Goal: Find specific page/section: Find specific page/section

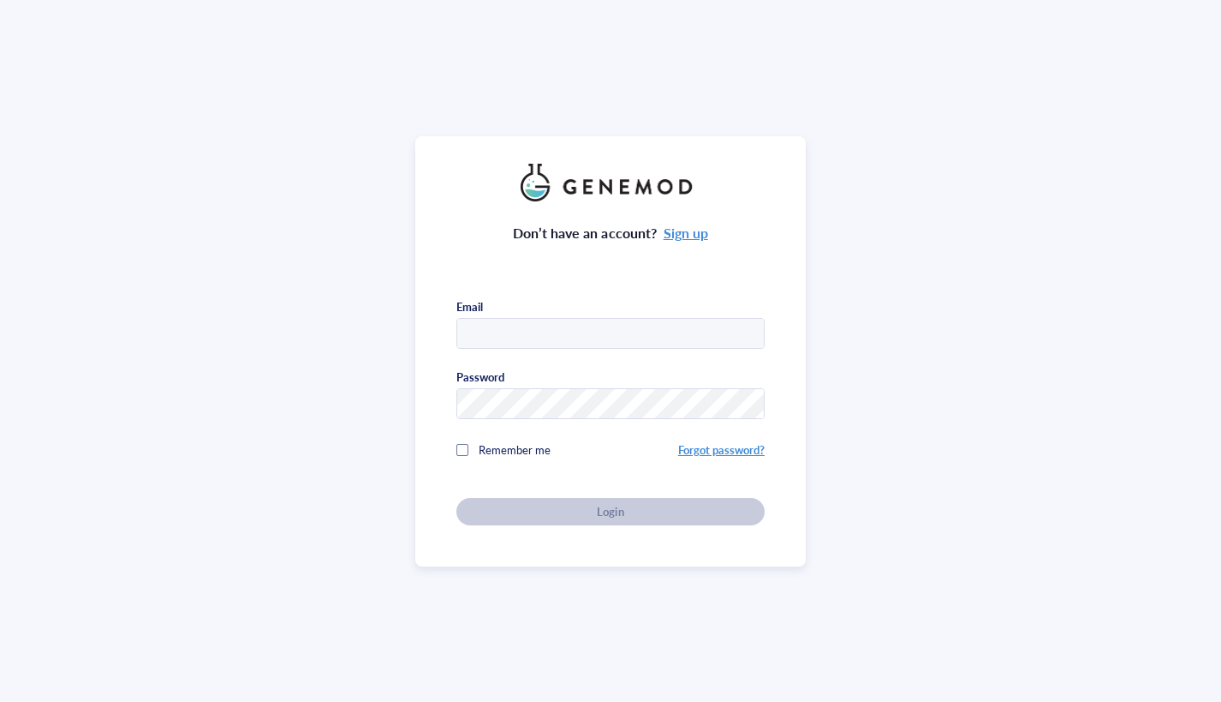
click at [639, 334] on input "text" at bounding box center [610, 334] width 307 height 31
type input "[EMAIL_ADDRESS][DOMAIN_NAME]"
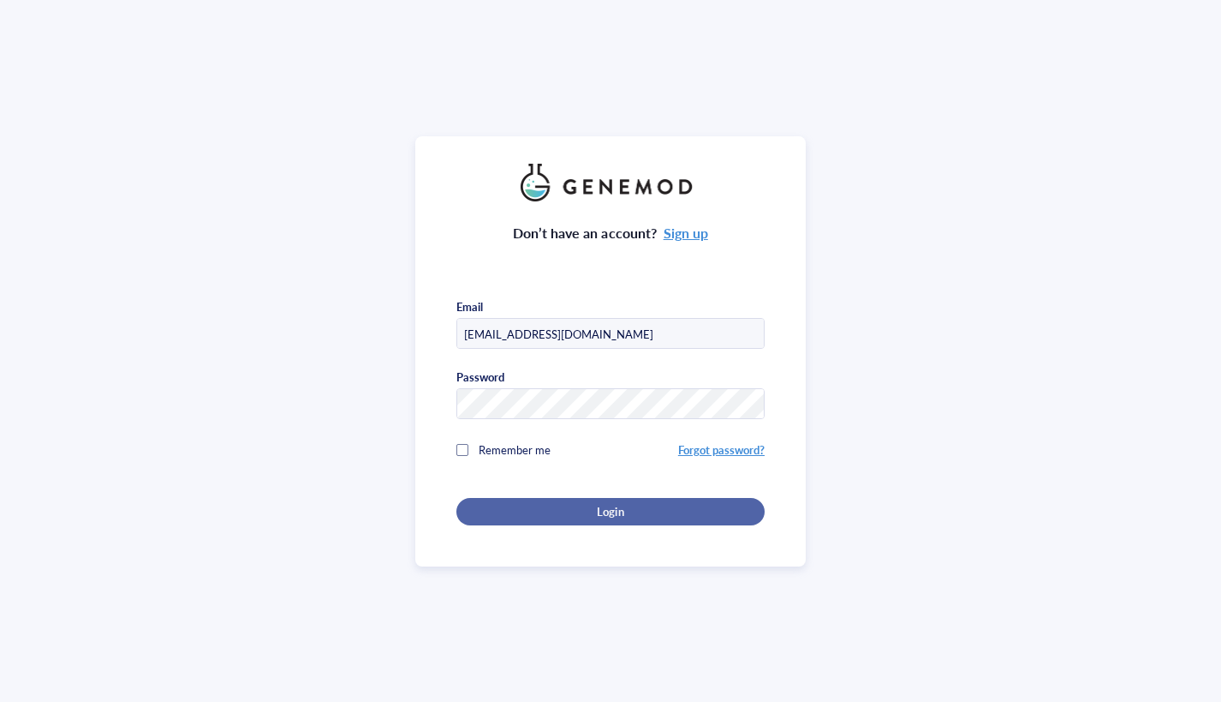
click at [590, 504] on div "Login" at bounding box center [611, 511] width 254 height 15
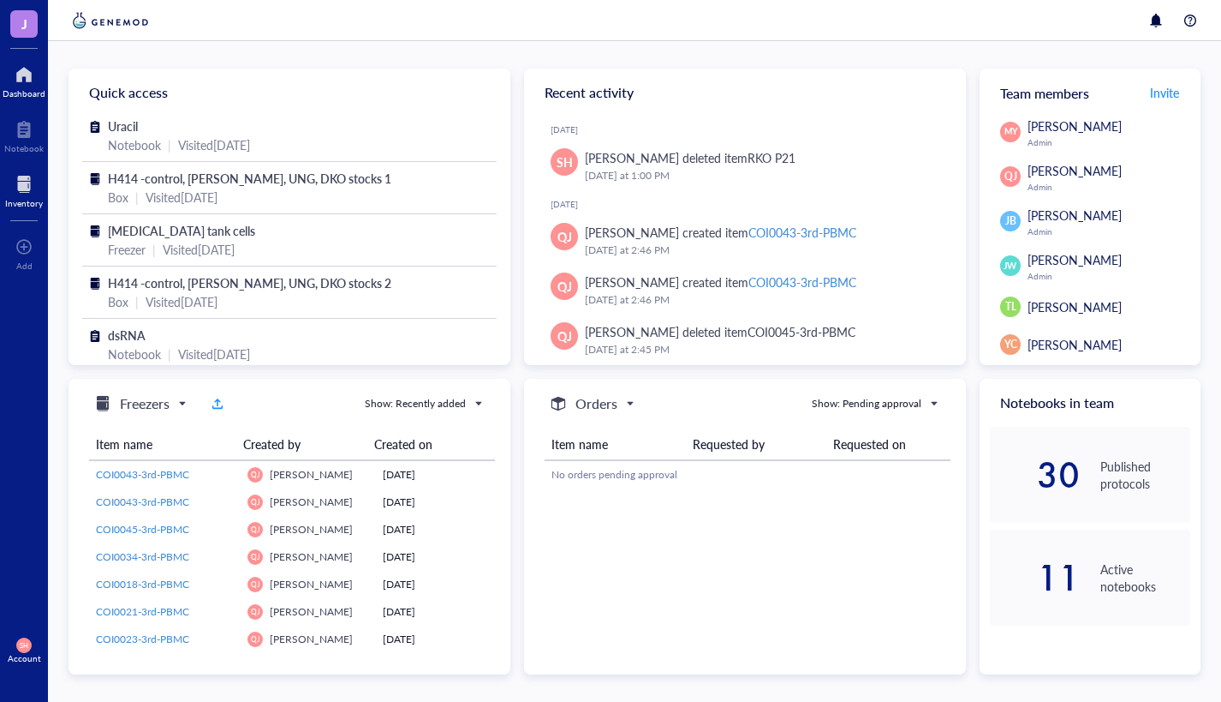
click at [24, 198] on div "Inventory" at bounding box center [24, 203] width 38 height 10
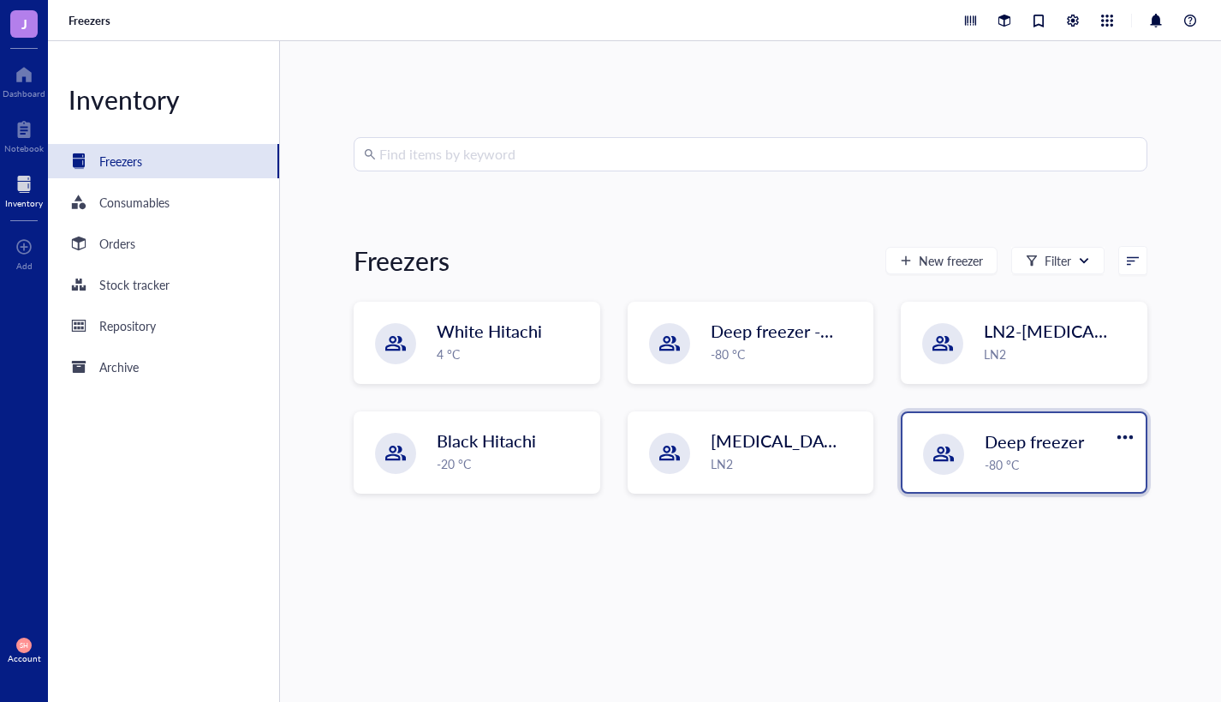
click at [986, 444] on span "Deep freezer" at bounding box center [1034, 441] width 99 height 24
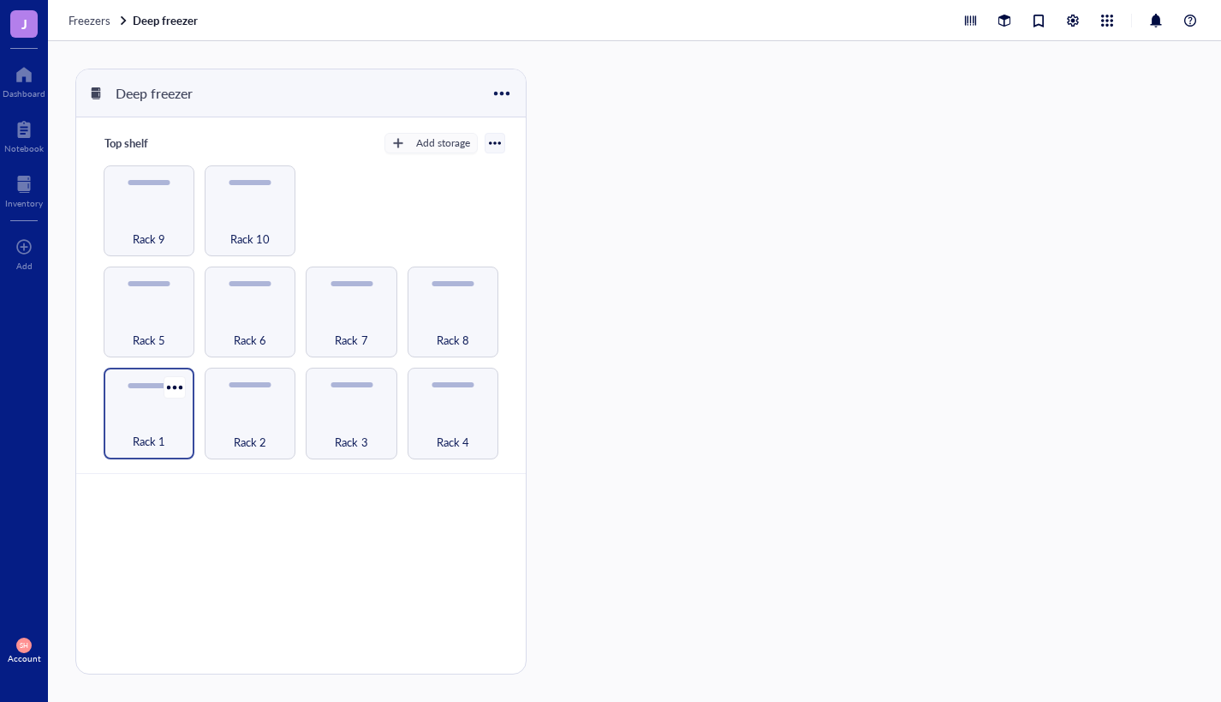
click at [153, 413] on div "Rack 1" at bounding box center [149, 432] width 74 height 38
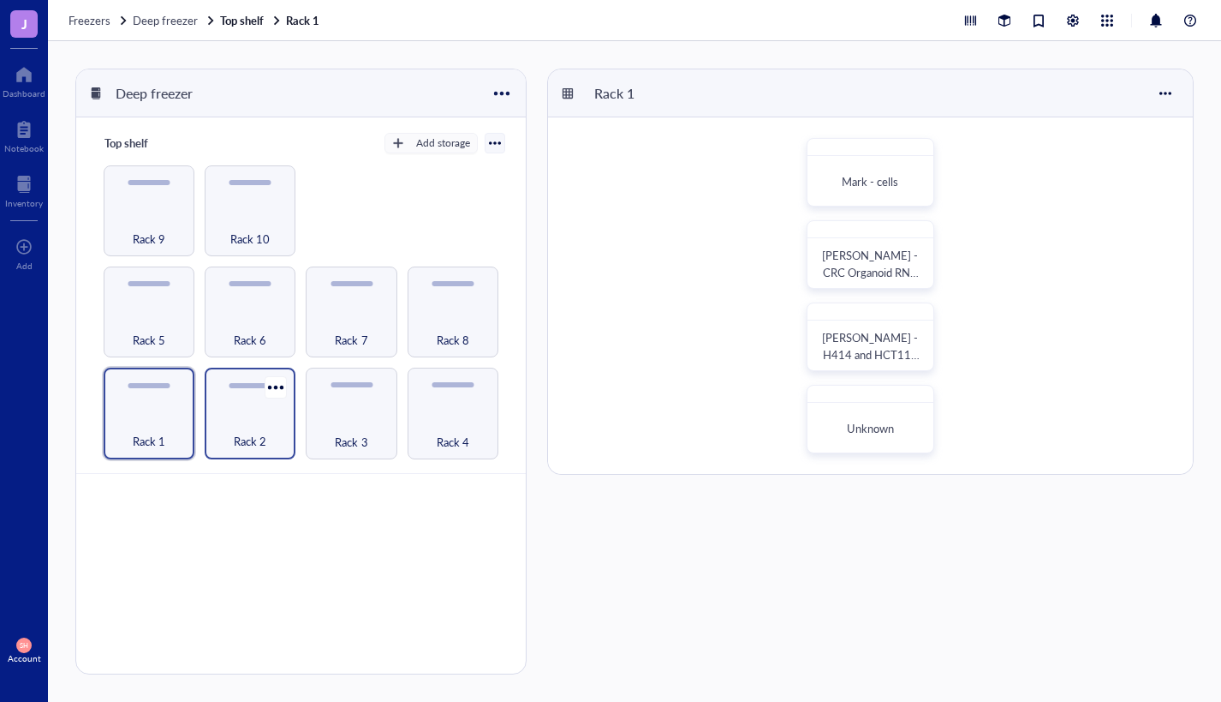
click at [253, 427] on div "Rack 2" at bounding box center [250, 432] width 74 height 38
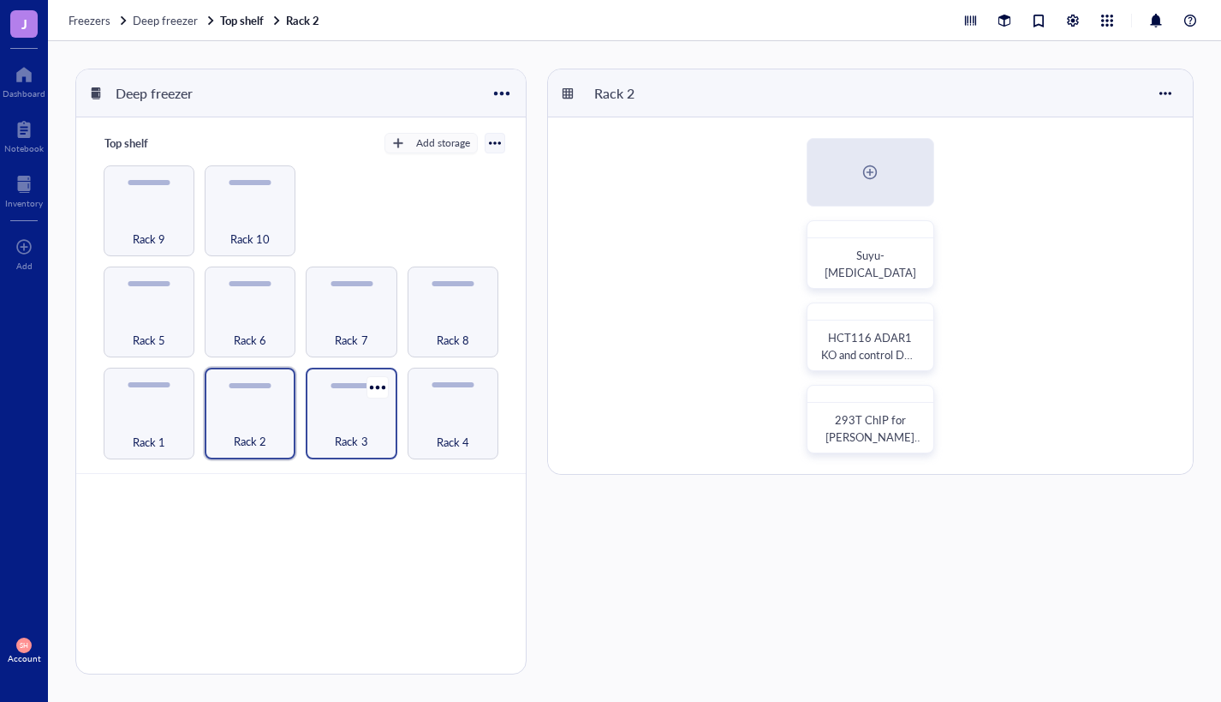
click at [338, 421] on div "Rack 3" at bounding box center [351, 432] width 74 height 38
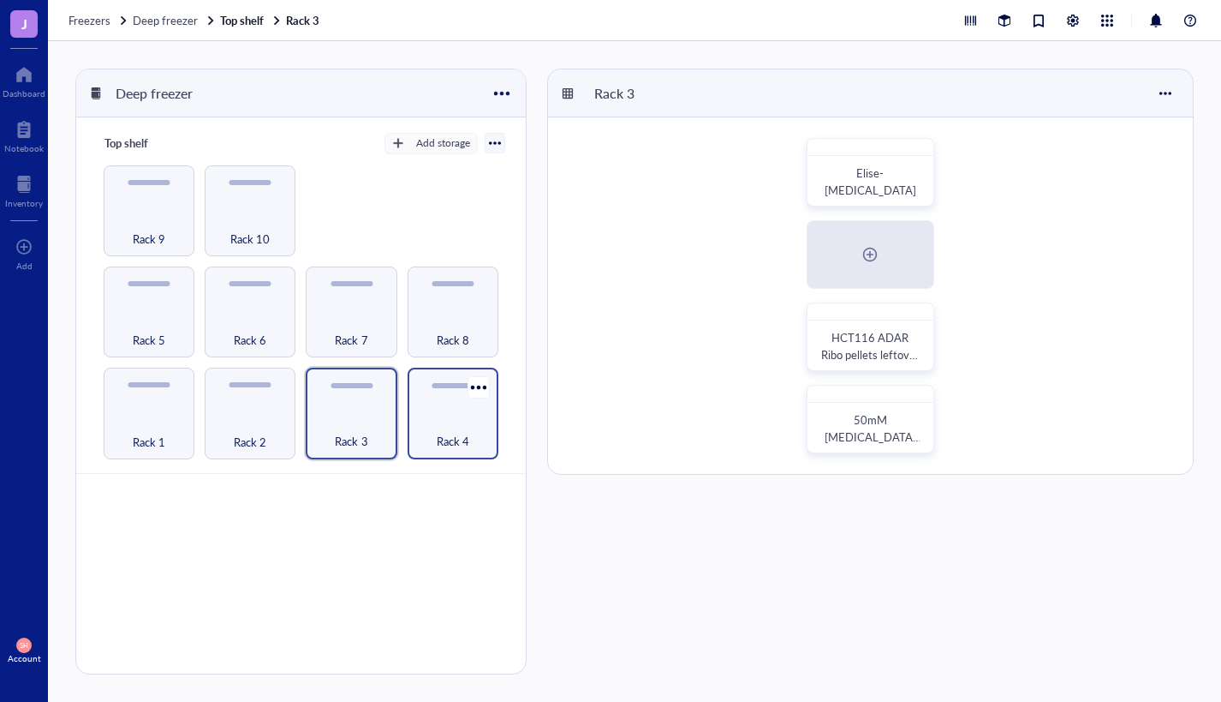
click at [459, 423] on div "Rack 4" at bounding box center [453, 432] width 74 height 38
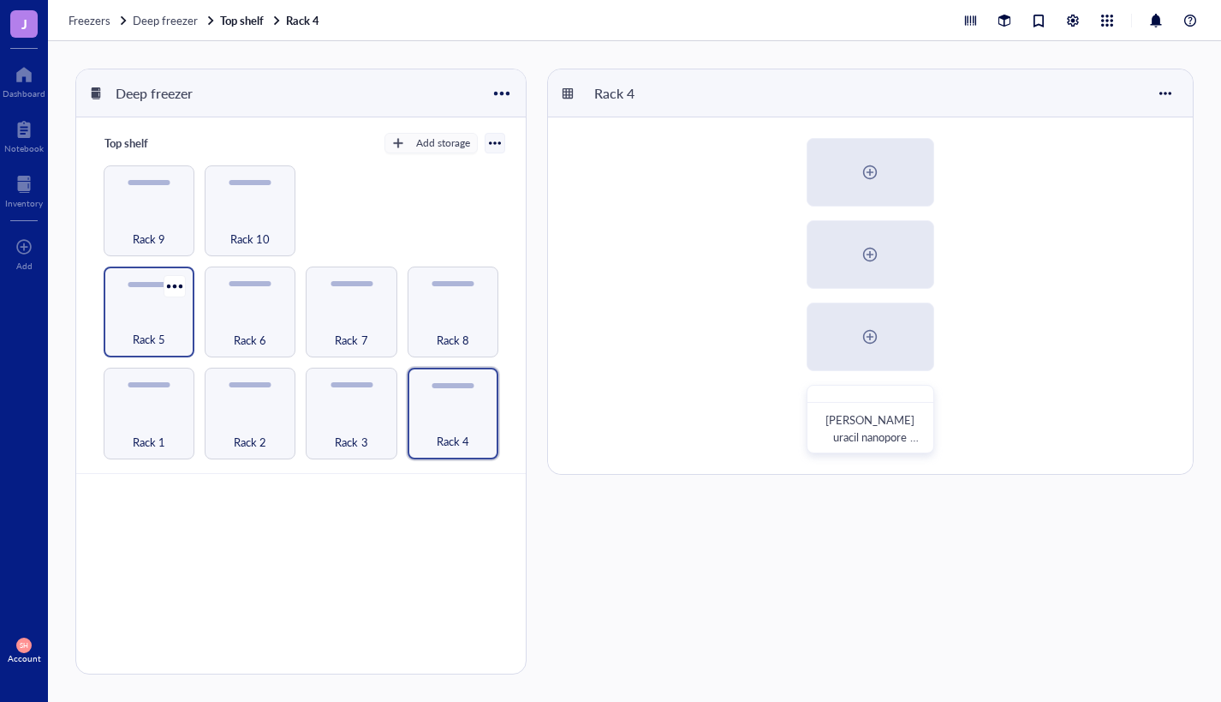
click at [179, 332] on div "Rack 5" at bounding box center [149, 330] width 74 height 38
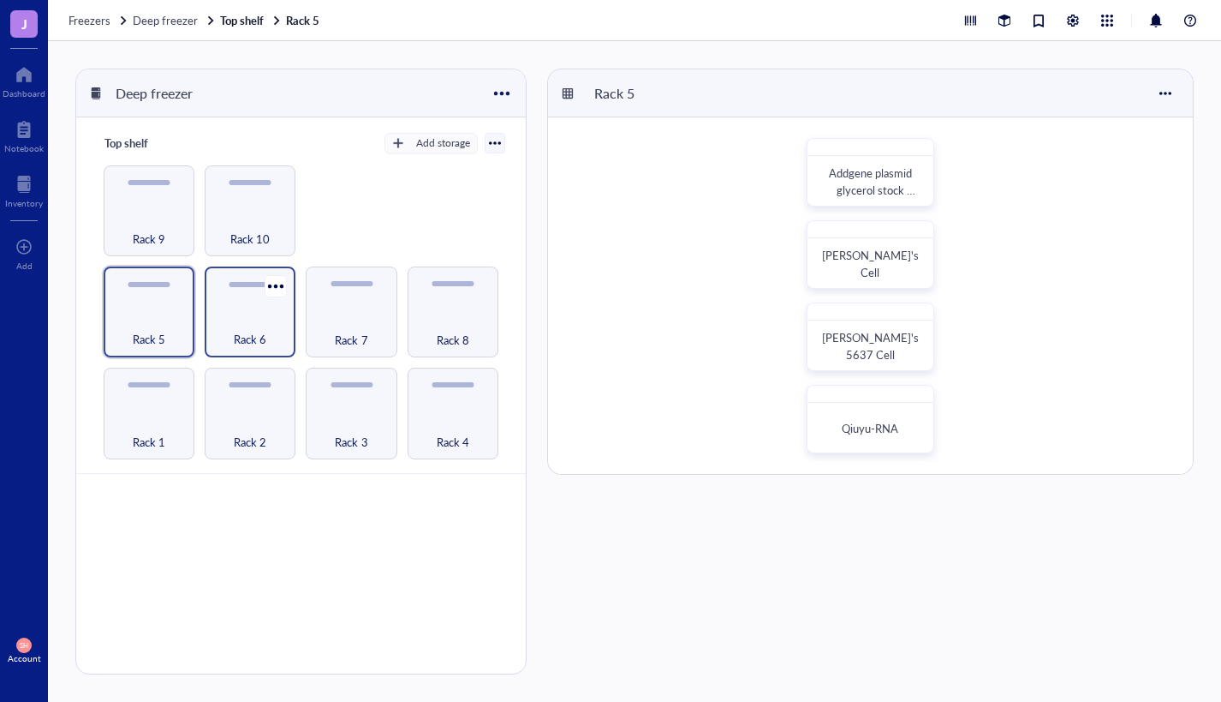
click at [260, 337] on span "Rack 6" at bounding box center [250, 339] width 33 height 19
drag, startPoint x: 386, startPoint y: 542, endPoint x: 357, endPoint y: 488, distance: 61.3
click at [385, 541] on div "Top shelf Add storage Rack 1 Rack 2 Rack 3 Rack 4 Rack 5 Rack 6 Rack 7 Rack 8 R…" at bounding box center [301, 419] width 450 height 604
